Goal: Navigation & Orientation: Find specific page/section

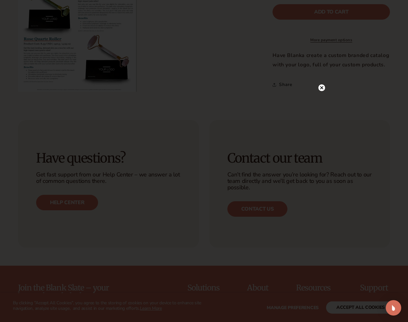
scroll to position [387, 0]
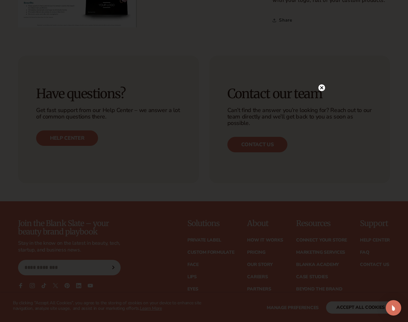
click at [393, 308] on img "Open Intercom Messenger" at bounding box center [393, 308] width 8 height 8
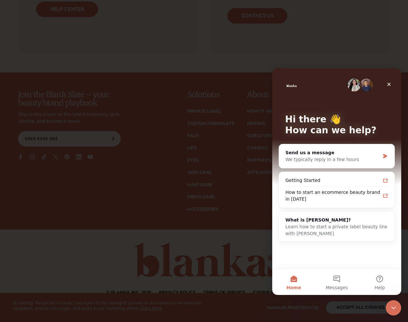
scroll to position [533, 0]
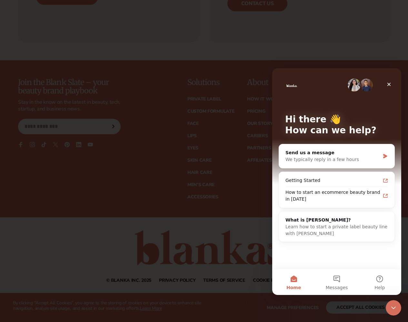
click at [337, 182] on div "Getting Started" at bounding box center [332, 180] width 95 height 7
